Goal: Transaction & Acquisition: Purchase product/service

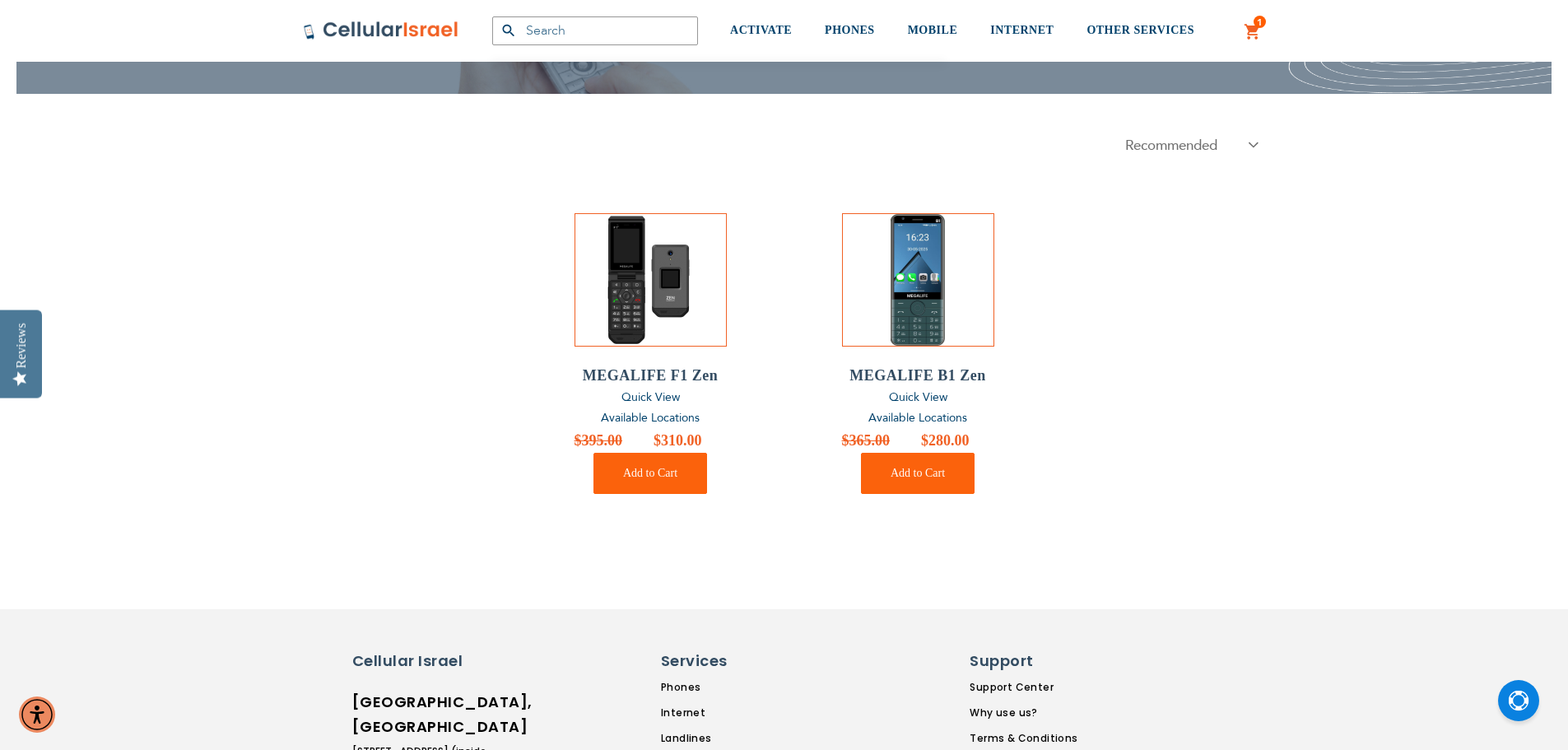
scroll to position [165, 0]
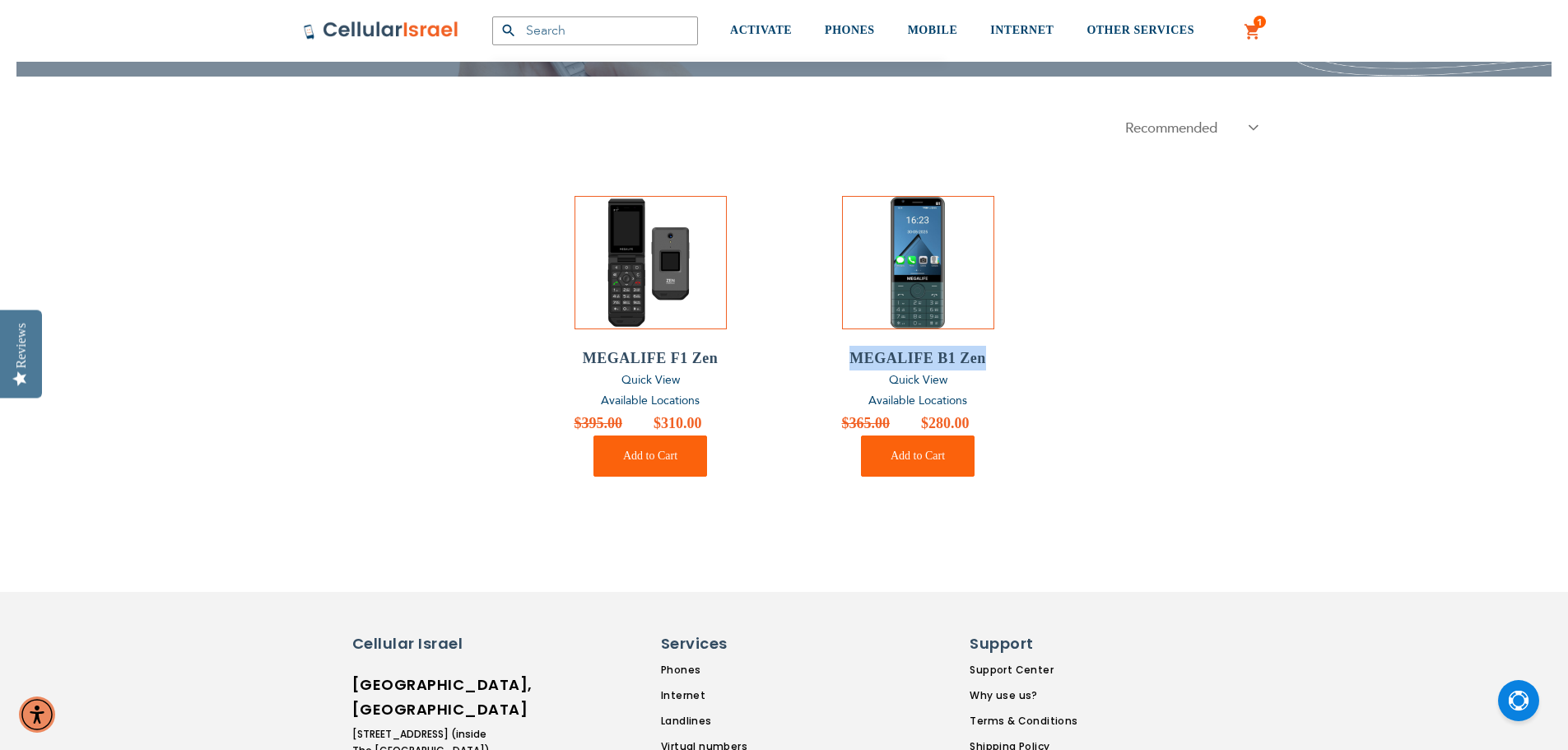
drag, startPoint x: 1007, startPoint y: 347, endPoint x: 858, endPoint y: 352, distance: 149.1
click at [838, 355] on ol "MEGALIFE F1 Zen Quick View Available Locations Special Price $310.00 Regular Pr…" at bounding box center [785, 336] width 963 height 396
click at [906, 401] on span "Available Locations" at bounding box center [917, 400] width 99 height 15
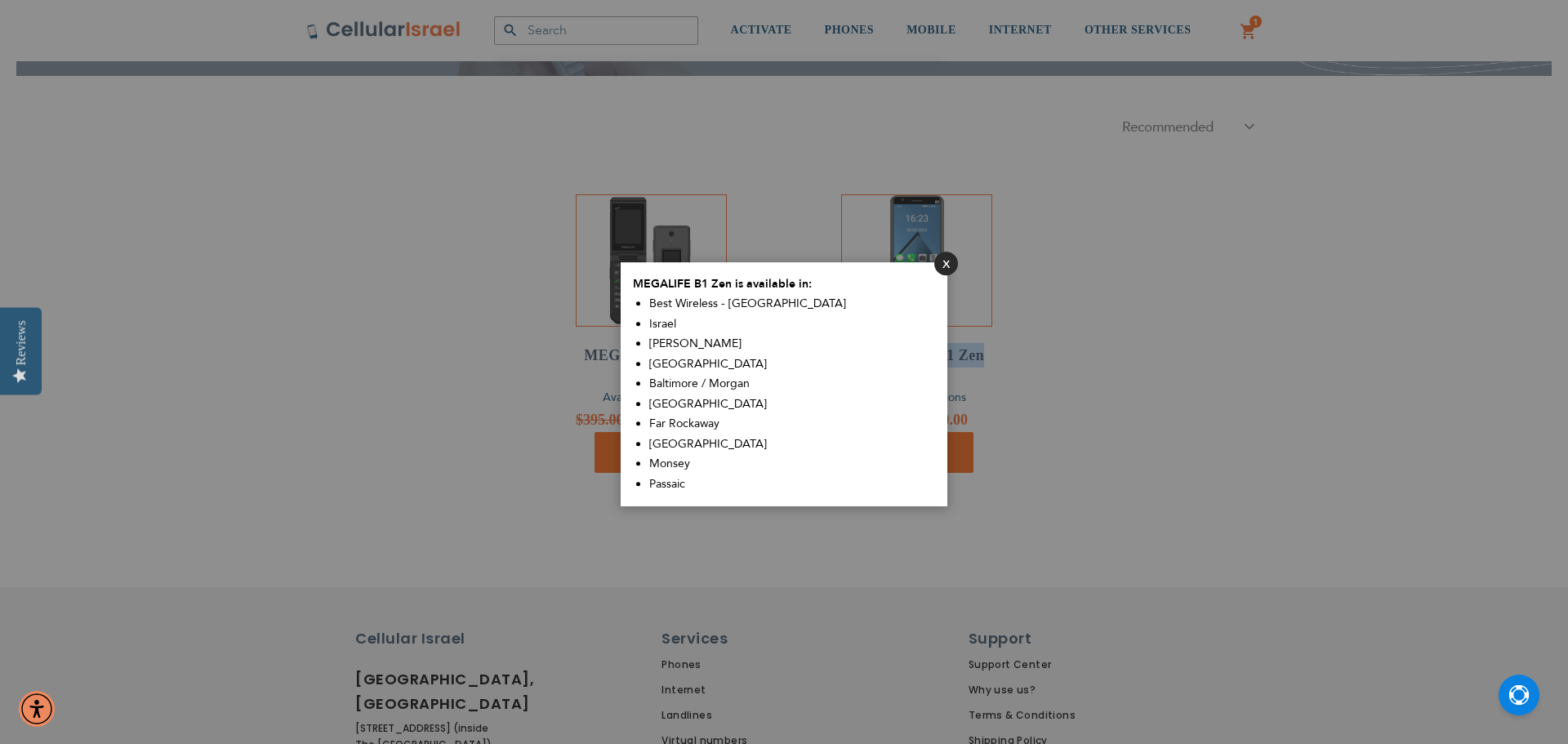
click at [950, 263] on button "Close" at bounding box center [946, 263] width 24 height 24
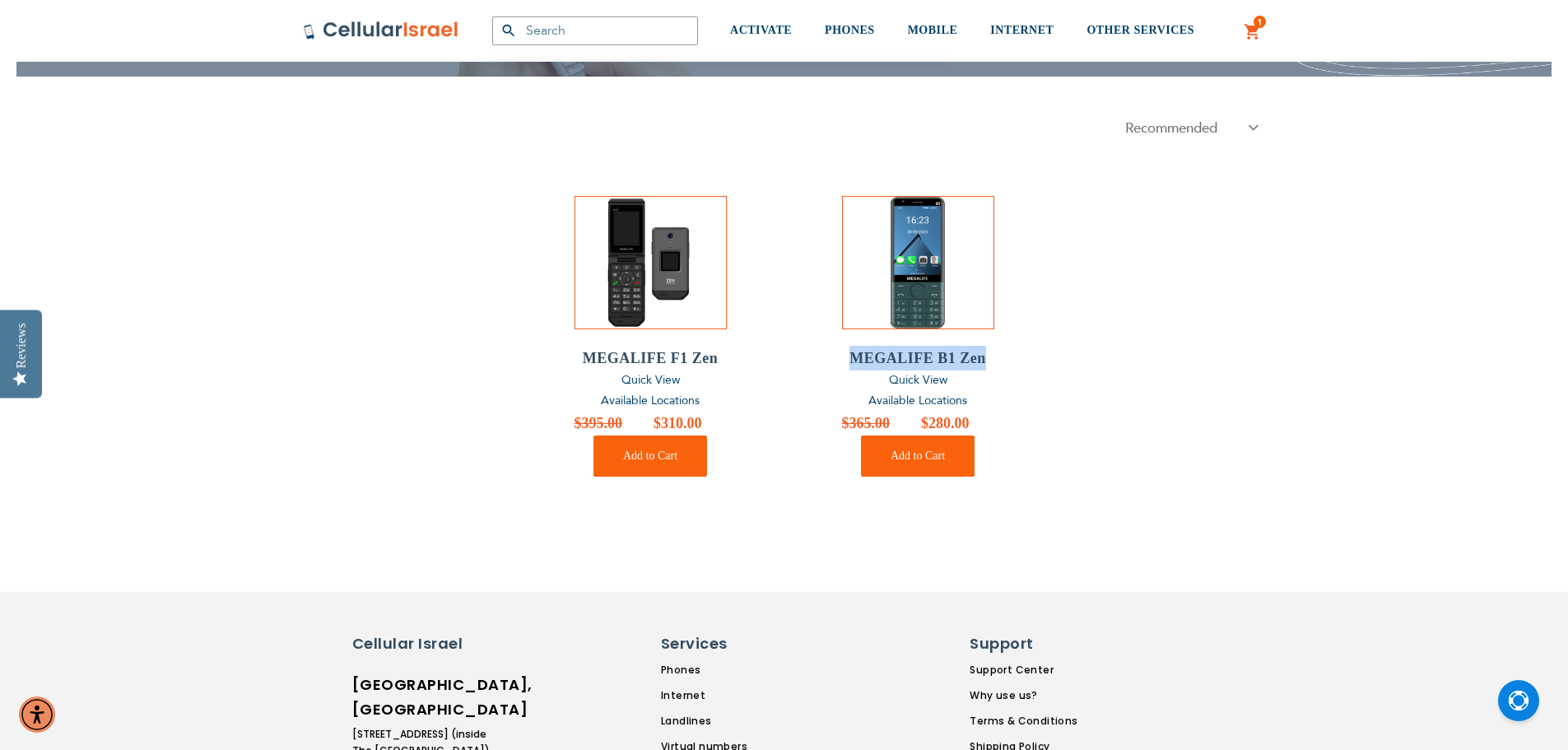
click at [657, 403] on span "Available Locations" at bounding box center [650, 400] width 99 height 15
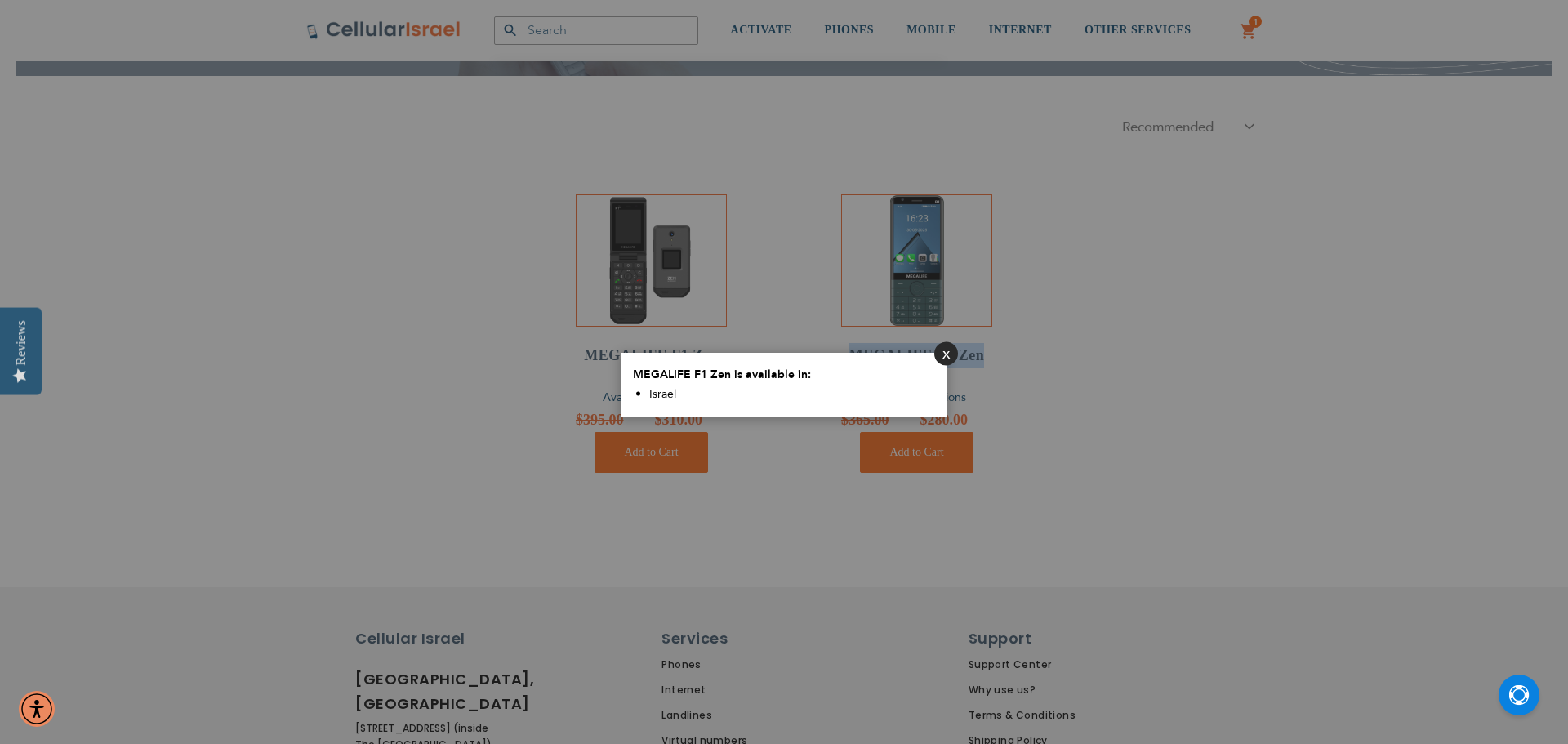
drag, startPoint x: 944, startPoint y: 358, endPoint x: 894, endPoint y: 357, distance: 50.0
click at [940, 357] on button "Close" at bounding box center [946, 353] width 24 height 24
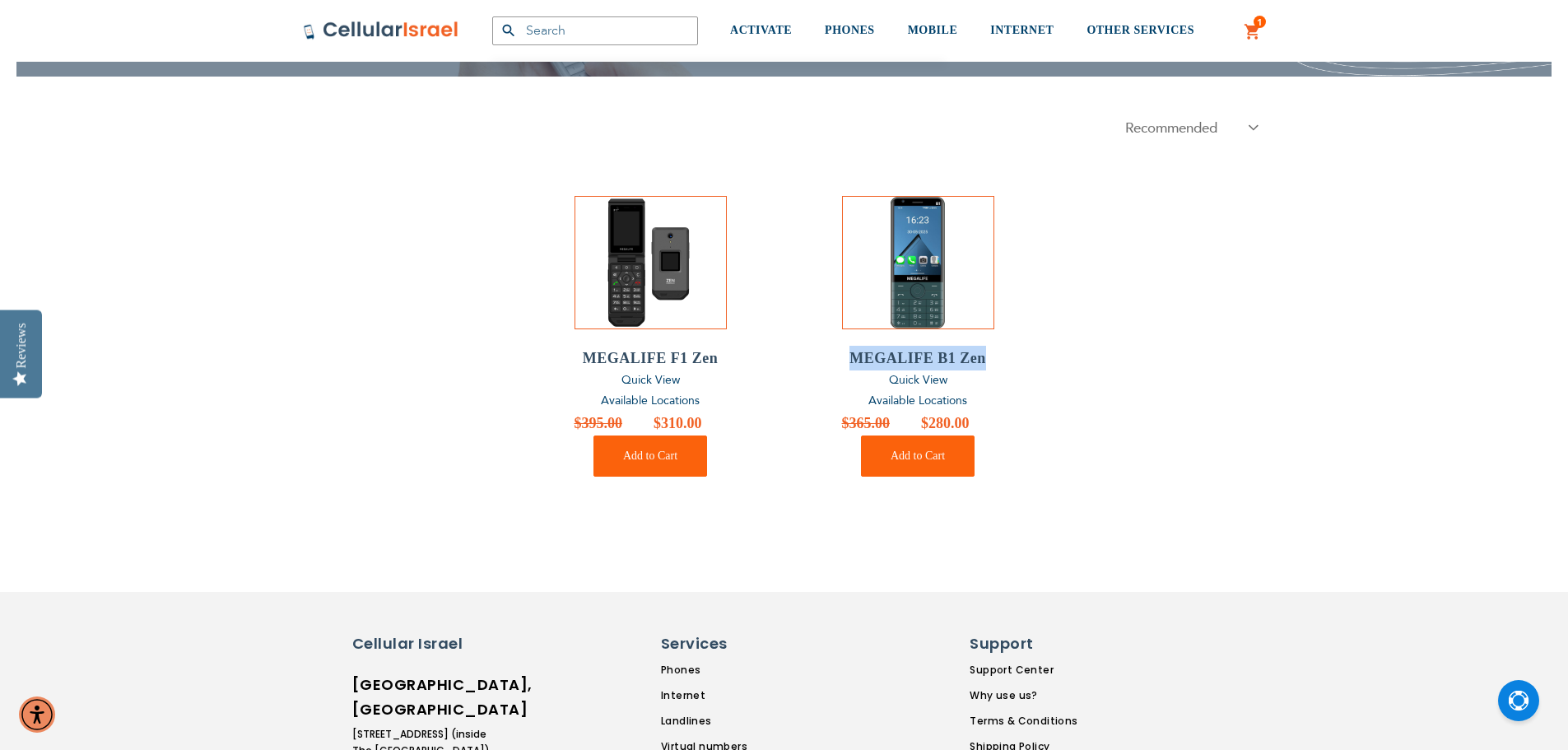
click at [926, 240] on img at bounding box center [917, 262] width 132 height 132
click at [960, 261] on img at bounding box center [917, 262] width 132 height 132
click at [903, 282] on img at bounding box center [917, 262] width 132 height 132
